Goal: Navigation & Orientation: Find specific page/section

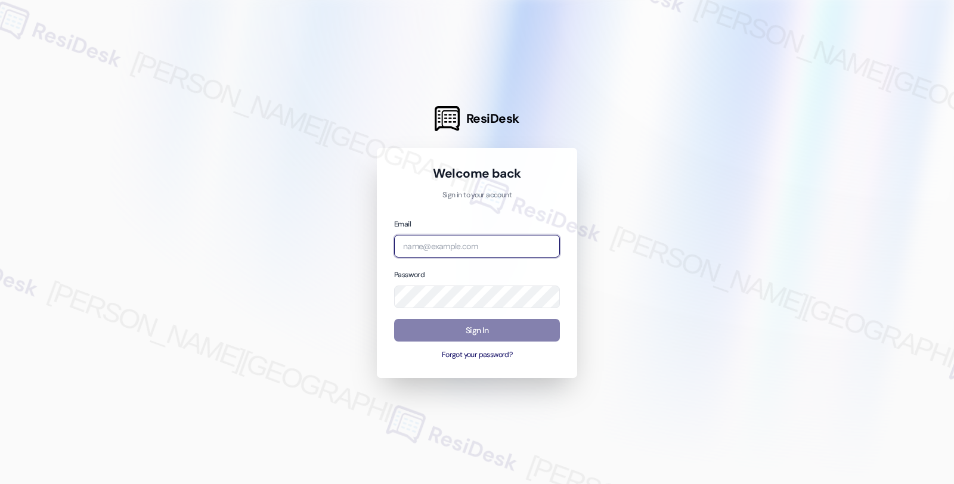
click at [442, 243] on input "email" at bounding box center [477, 246] width 166 height 23
type input "automated-surveys-twelve_rivers_management-fides.[PERSON_NAME]@twelve_rivers_[D…"
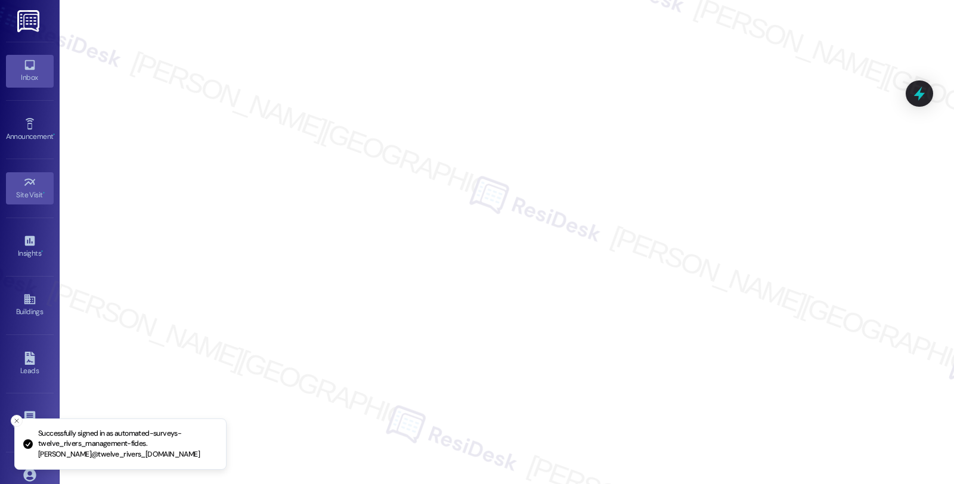
click at [35, 73] on div "Inbox" at bounding box center [30, 78] width 60 height 12
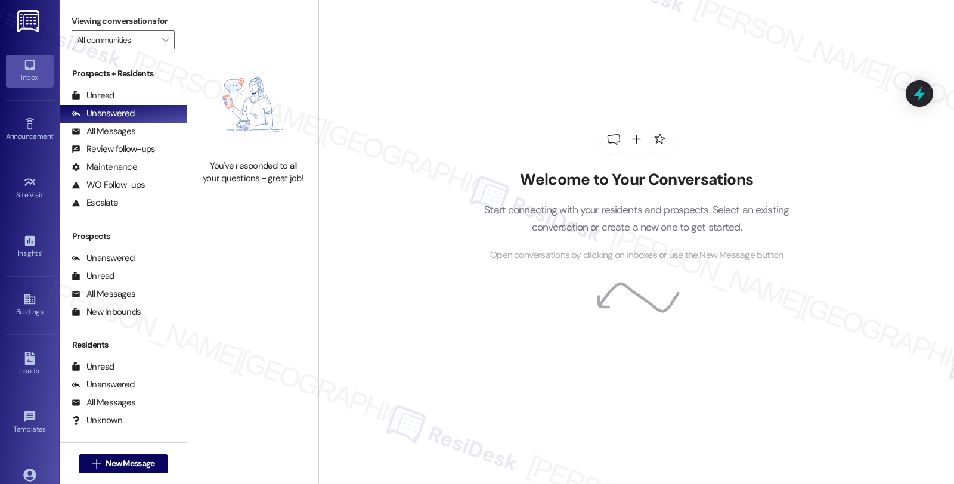
click at [11, 73] on div "Inbox" at bounding box center [30, 78] width 60 height 12
